Goal: Information Seeking & Learning: Learn about a topic

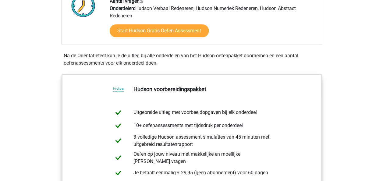
scroll to position [171, 0]
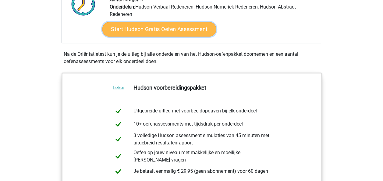
click at [158, 24] on link "Start Hudson Gratis Oefen Assessment" at bounding box center [159, 29] width 114 height 15
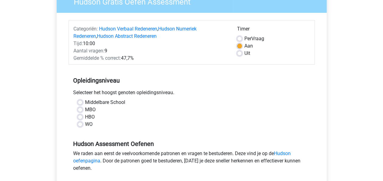
scroll to position [60, 0]
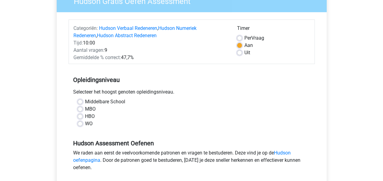
click at [85, 123] on label "WO" at bounding box center [89, 123] width 8 height 7
click at [80, 123] on input "WO" at bounding box center [80, 123] width 5 height 6
radio input "true"
click at [138, 172] on div "We raden aan eerst de veelvoorkomende patronen en vragen te bestuderen. Deze vi…" at bounding box center [192, 161] width 246 height 24
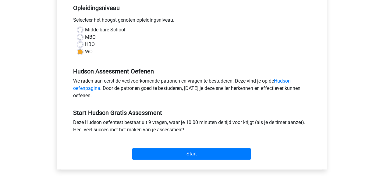
scroll to position [133, 0]
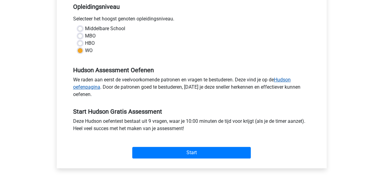
click at [287, 78] on link "Hudson oefenpagina" at bounding box center [182, 83] width 218 height 13
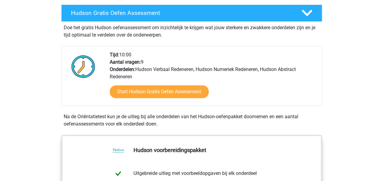
scroll to position [121, 0]
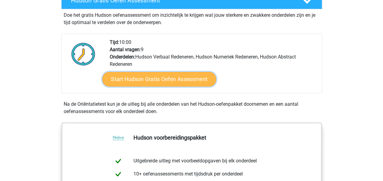
click at [193, 80] on link "Start Hudson Gratis Oefen Assessment" at bounding box center [159, 79] width 114 height 15
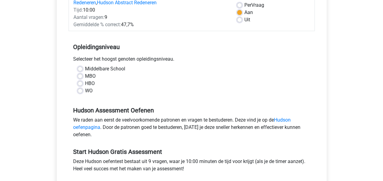
scroll to position [93, 0]
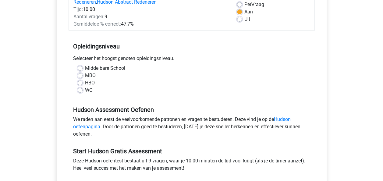
click at [85, 90] on label "WO" at bounding box center [89, 90] width 8 height 7
click at [80, 90] on input "WO" at bounding box center [80, 90] width 5 height 6
radio input "true"
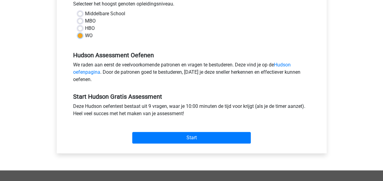
scroll to position [155, 0]
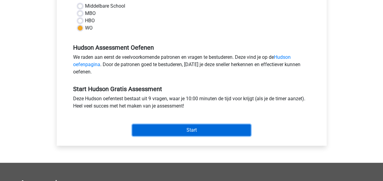
click at [183, 127] on input "Start" at bounding box center [191, 130] width 119 height 12
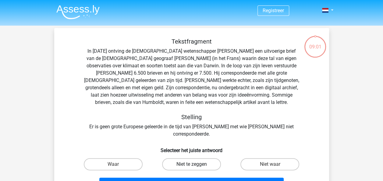
click at [186, 158] on label "Niet te zeggen" at bounding box center [191, 164] width 59 height 12
click at [191, 164] on input "Niet te zeggen" at bounding box center [193, 166] width 4 height 4
radio input "true"
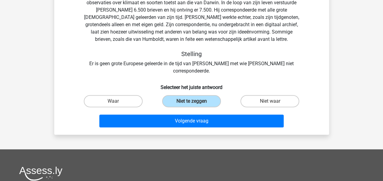
scroll to position [74, 0]
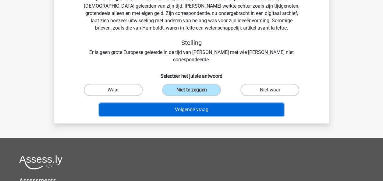
click at [256, 103] on button "Volgende vraag" at bounding box center [191, 109] width 184 height 13
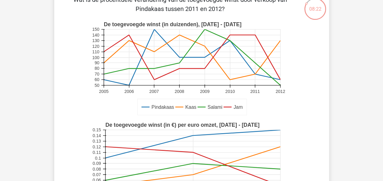
scroll to position [71, 0]
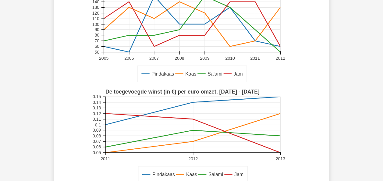
click at [255, 40] on icon at bounding box center [192, 24] width 177 height 56
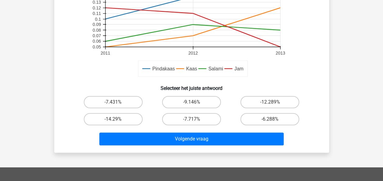
scroll to position [178, 0]
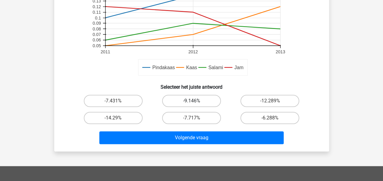
click at [198, 101] on label "-9.146%" at bounding box center [191, 101] width 59 height 12
click at [195, 101] on input "-9.146%" at bounding box center [193, 103] width 4 height 4
radio input "true"
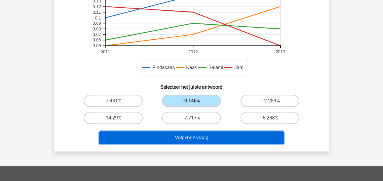
click at [210, 137] on button "Volgende vraag" at bounding box center [191, 137] width 184 height 13
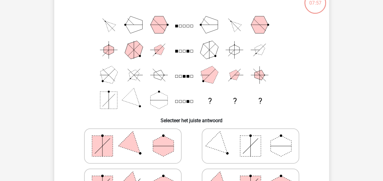
scroll to position [28, 0]
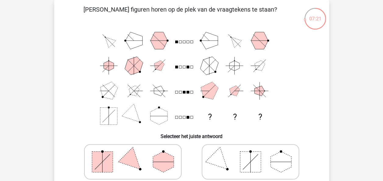
click at [127, 165] on polygon at bounding box center [132, 161] width 29 height 29
click at [133, 154] on input "radio" at bounding box center [135, 152] width 4 height 4
radio input "true"
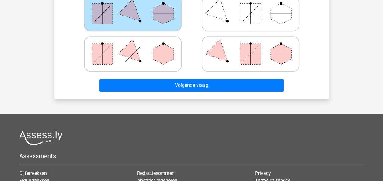
scroll to position [177, 0]
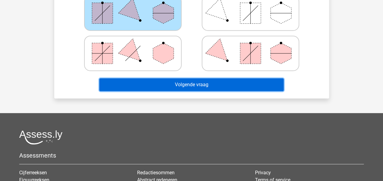
click at [220, 87] on button "Volgende vraag" at bounding box center [191, 84] width 184 height 13
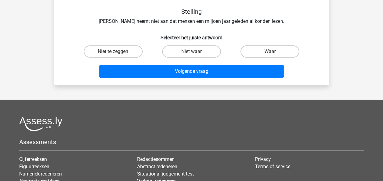
scroll to position [28, 0]
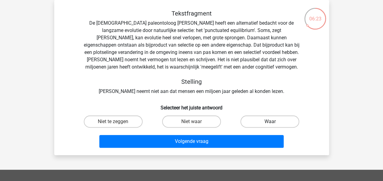
click at [274, 122] on label "Waar" at bounding box center [270, 122] width 59 height 12
click at [274, 122] on input "Waar" at bounding box center [272, 124] width 4 height 4
radio input "true"
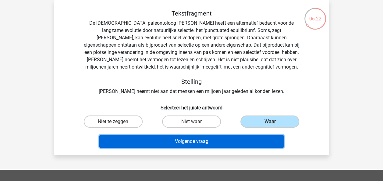
click at [226, 142] on button "Volgende vraag" at bounding box center [191, 141] width 184 height 13
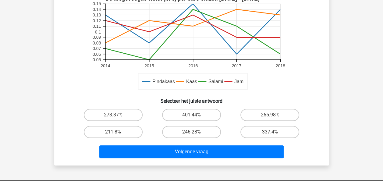
scroll to position [184, 0]
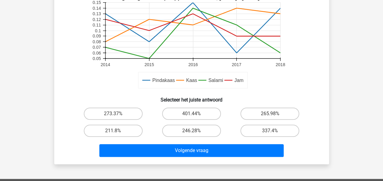
click at [115, 124] on div "211.8%" at bounding box center [113, 130] width 78 height 17
click at [115, 128] on label "211.8%" at bounding box center [113, 131] width 59 height 12
click at [115, 131] on input "211.8%" at bounding box center [115, 133] width 4 height 4
radio input "true"
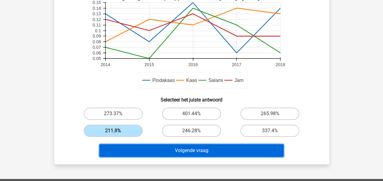
click at [187, 147] on button "Volgende vraag" at bounding box center [191, 150] width 184 height 13
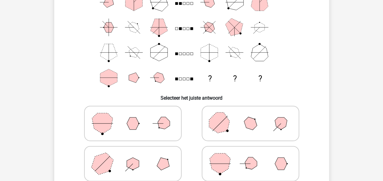
scroll to position [67, 0]
click at [141, 165] on icon at bounding box center [132, 163] width 91 height 30
click at [137, 155] on input "radio" at bounding box center [135, 154] width 4 height 4
radio input "true"
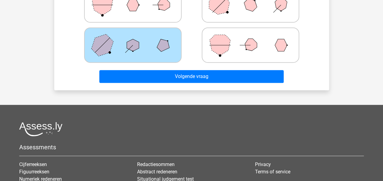
scroll to position [175, 0]
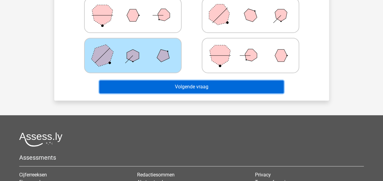
click at [216, 83] on button "Volgende vraag" at bounding box center [191, 86] width 184 height 13
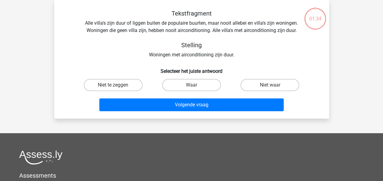
scroll to position [28, 0]
click at [216, 83] on label "Waar" at bounding box center [191, 85] width 59 height 12
click at [195, 85] on input "Waar" at bounding box center [193, 87] width 4 height 4
radio input "true"
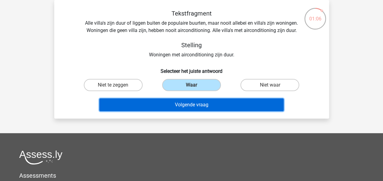
click at [215, 103] on button "Volgende vraag" at bounding box center [191, 104] width 184 height 13
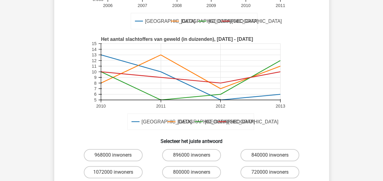
scroll to position [124, 0]
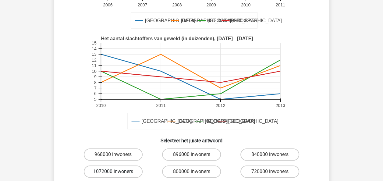
click at [101, 169] on label "1072000 inwoners" at bounding box center [113, 172] width 59 height 12
click at [113, 172] on input "1072000 inwoners" at bounding box center [115, 174] width 4 height 4
radio input "true"
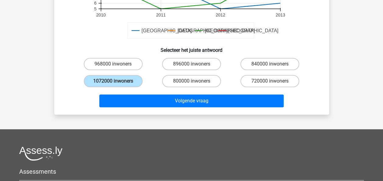
scroll to position [216, 0]
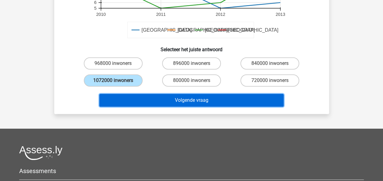
click at [211, 102] on button "Volgende vraag" at bounding box center [191, 100] width 184 height 13
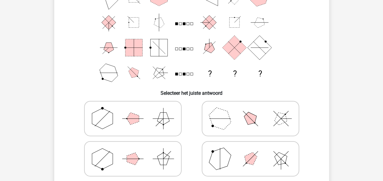
scroll to position [69, 0]
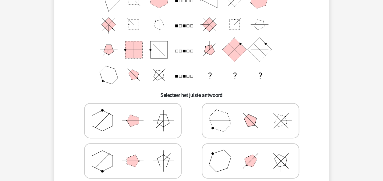
click at [130, 166] on icon at bounding box center [132, 161] width 91 height 30
click at [133, 153] on input "radio" at bounding box center [135, 151] width 4 height 4
radio input "true"
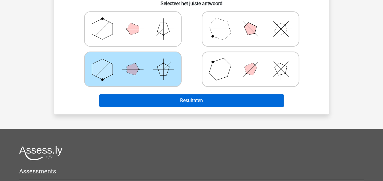
scroll to position [164, 0]
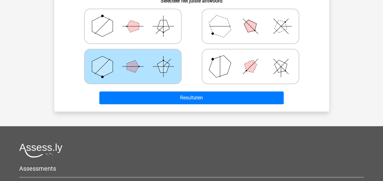
click at [239, 91] on div "Resultaten" at bounding box center [191, 97] width 255 height 20
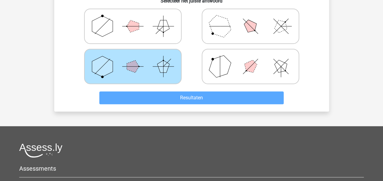
click at [239, 91] on div "Resultaten" at bounding box center [191, 97] width 255 height 20
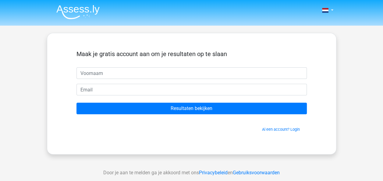
click at [133, 66] on div "Maak je gratis account aan om je resultaten op te slaan" at bounding box center [192, 58] width 230 height 17
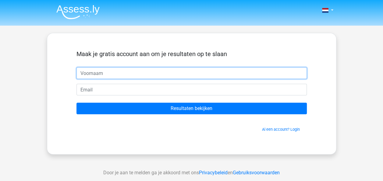
click at [132, 69] on input "text" at bounding box center [192, 73] width 230 height 12
type input "KAREN"
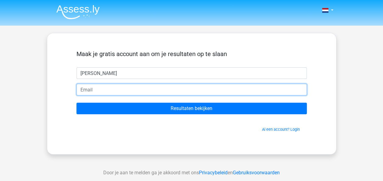
click at [99, 90] on input "email" at bounding box center [192, 90] width 230 height 12
type input "[EMAIL_ADDRESS][DOMAIN_NAME]"
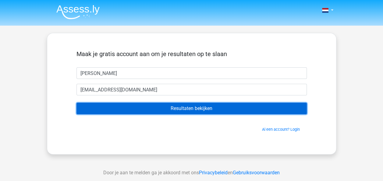
click at [195, 108] on input "Resultaten bekijken" at bounding box center [192, 109] width 230 height 12
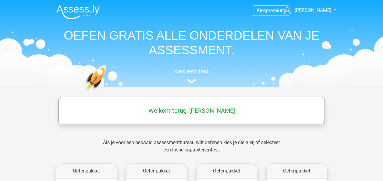
click at [194, 81] on img at bounding box center [191, 81] width 9 height 5
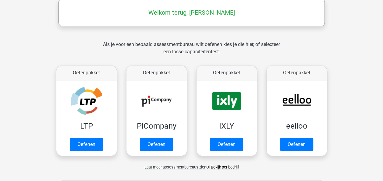
scroll to position [155, 0]
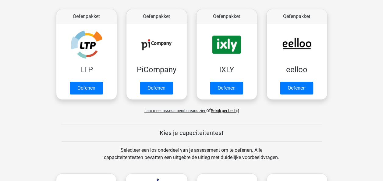
click at [169, 110] on span "Laat meer assessmentbureaus zien" at bounding box center [175, 111] width 62 height 5
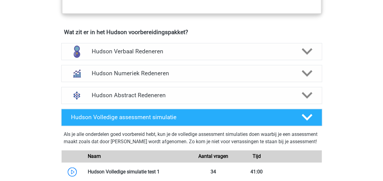
scroll to position [369, 0]
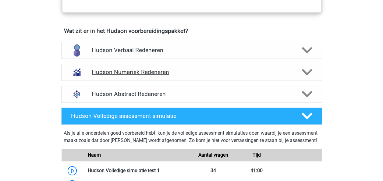
click at [256, 73] on h4 "Hudson Numeriek Redeneren" at bounding box center [192, 72] width 200 height 7
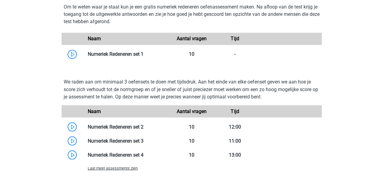
scroll to position [485, 0]
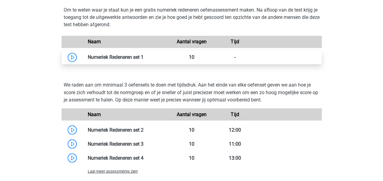
click at [144, 55] on link at bounding box center [144, 57] width 0 height 6
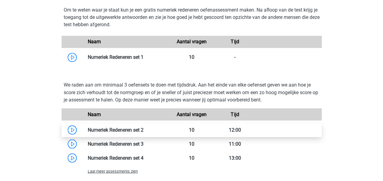
click at [144, 127] on link at bounding box center [144, 130] width 0 height 6
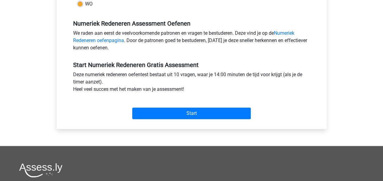
scroll to position [186, 0]
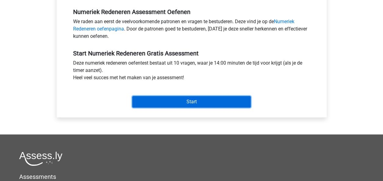
click at [189, 99] on input "Start" at bounding box center [191, 102] width 119 height 12
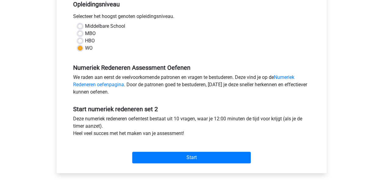
scroll to position [132, 0]
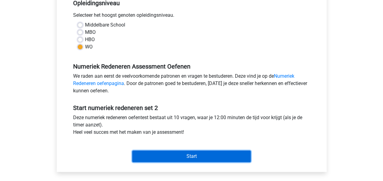
click at [199, 152] on input "Start" at bounding box center [191, 157] width 119 height 12
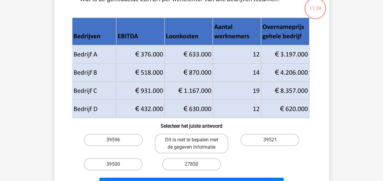
scroll to position [39, 0]
